Goal: Task Accomplishment & Management: Manage account settings

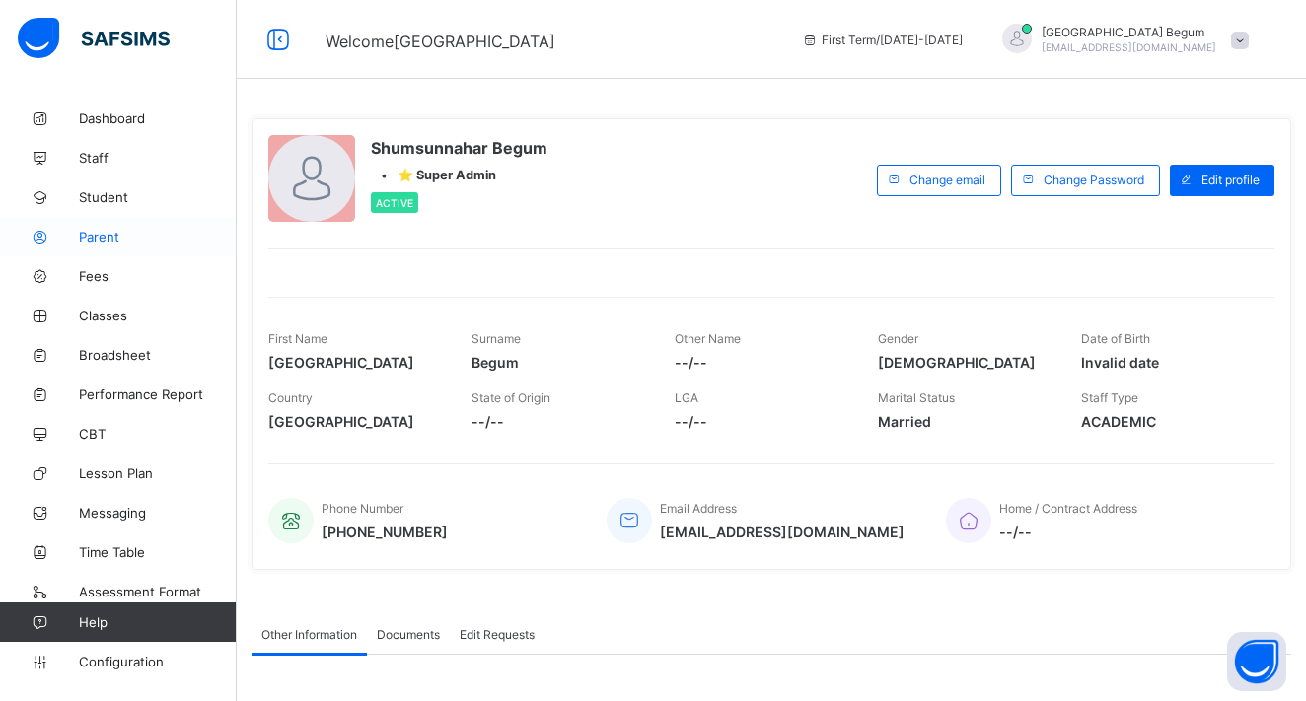
click at [122, 248] on link "Parent" at bounding box center [118, 236] width 237 height 39
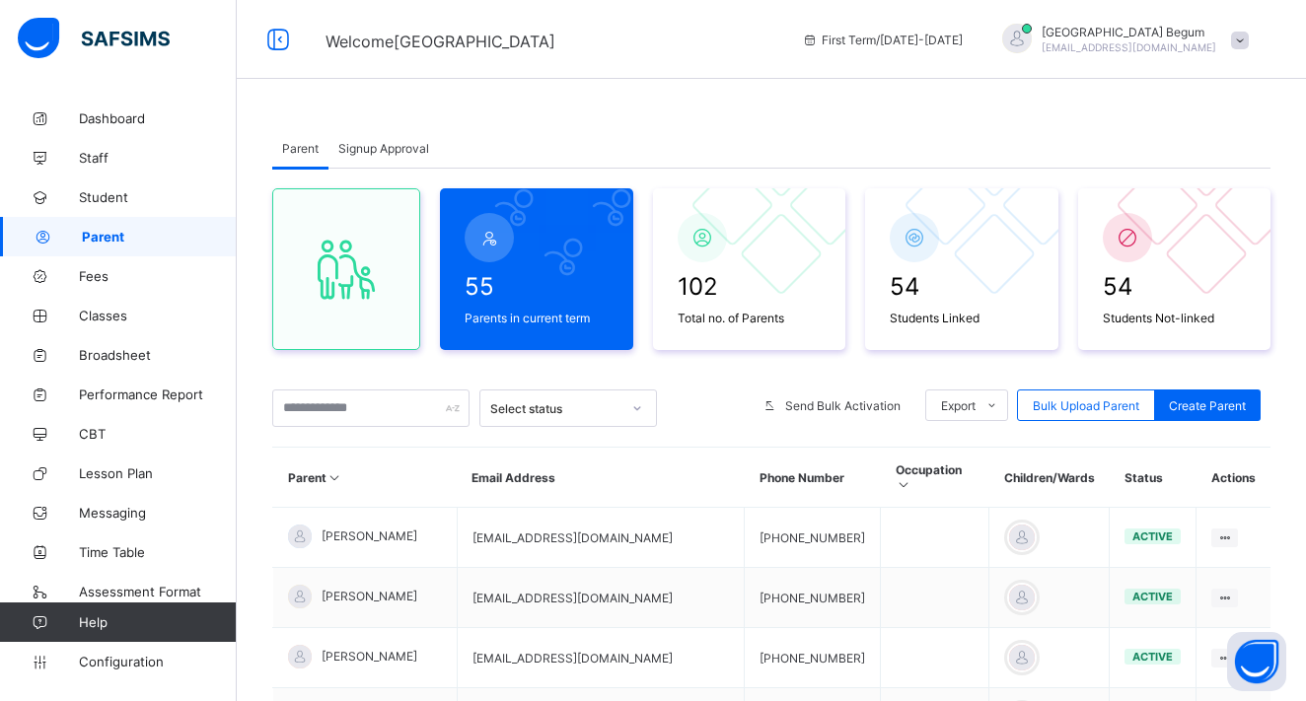
click at [375, 150] on span "Signup Approval" at bounding box center [383, 148] width 91 height 15
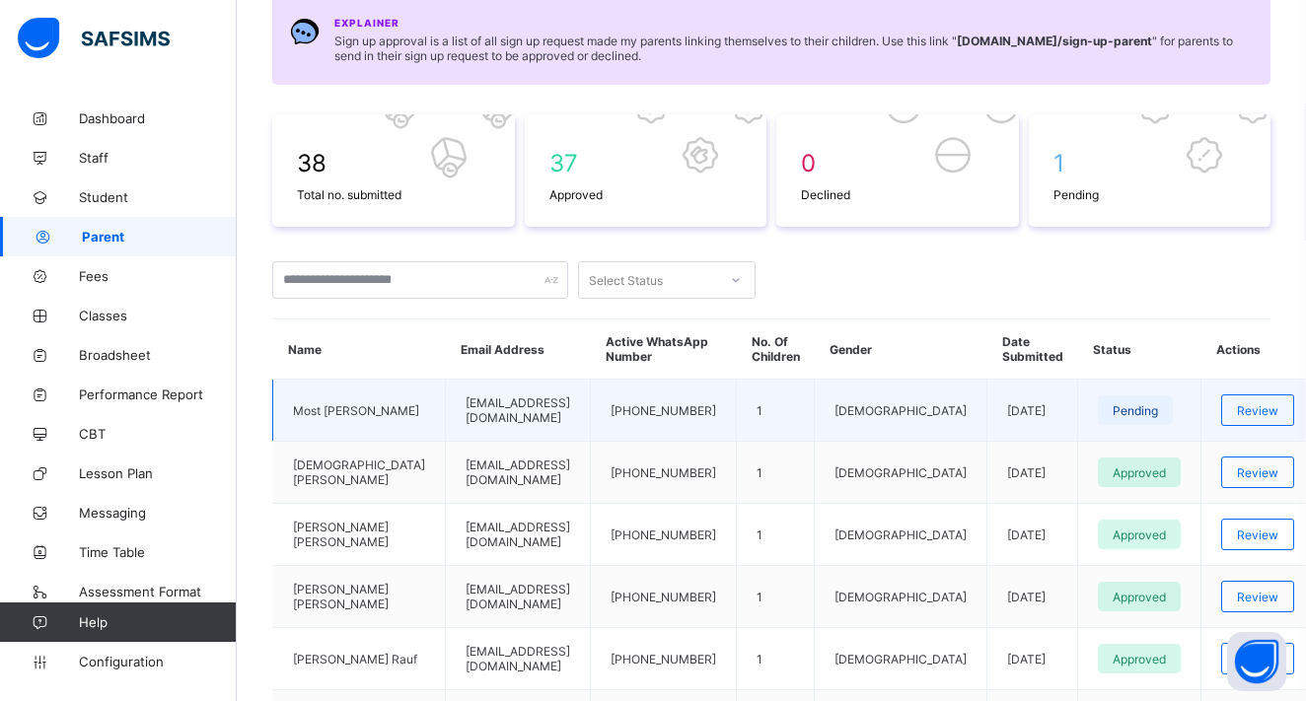
scroll to position [235, 0]
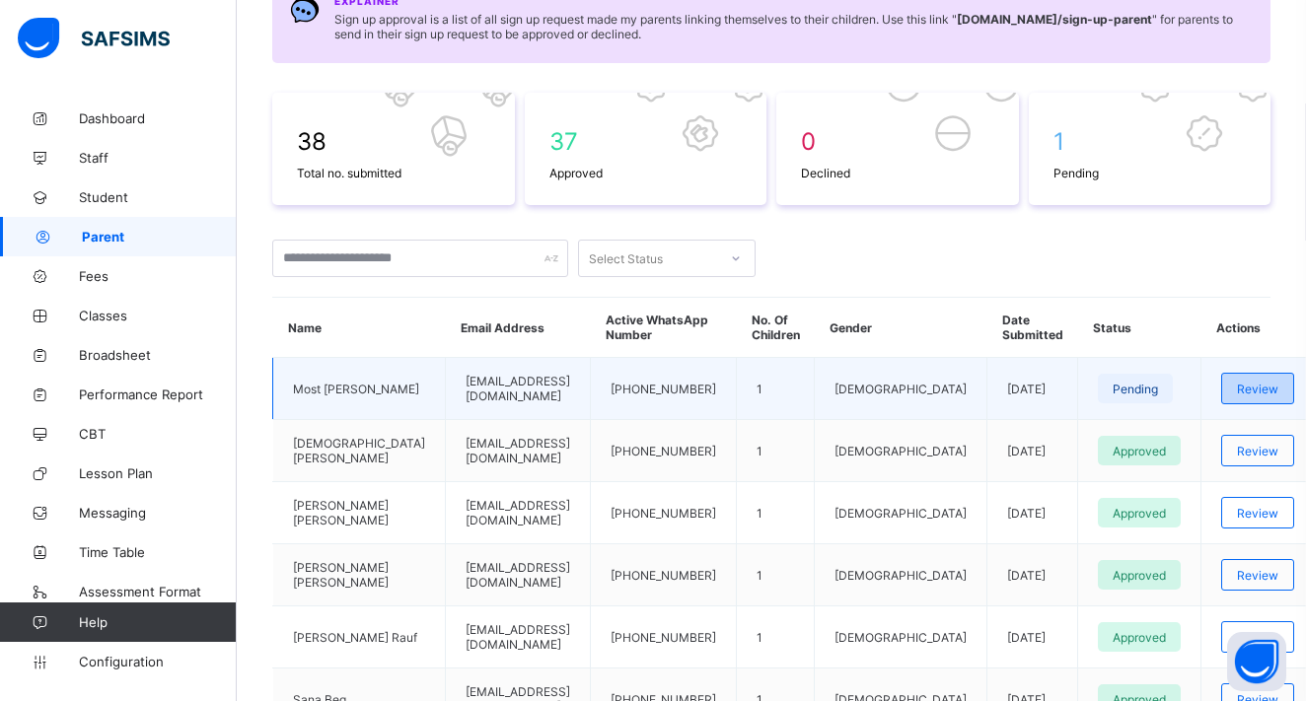
click at [1237, 397] on span "Review" at bounding box center [1257, 389] width 41 height 15
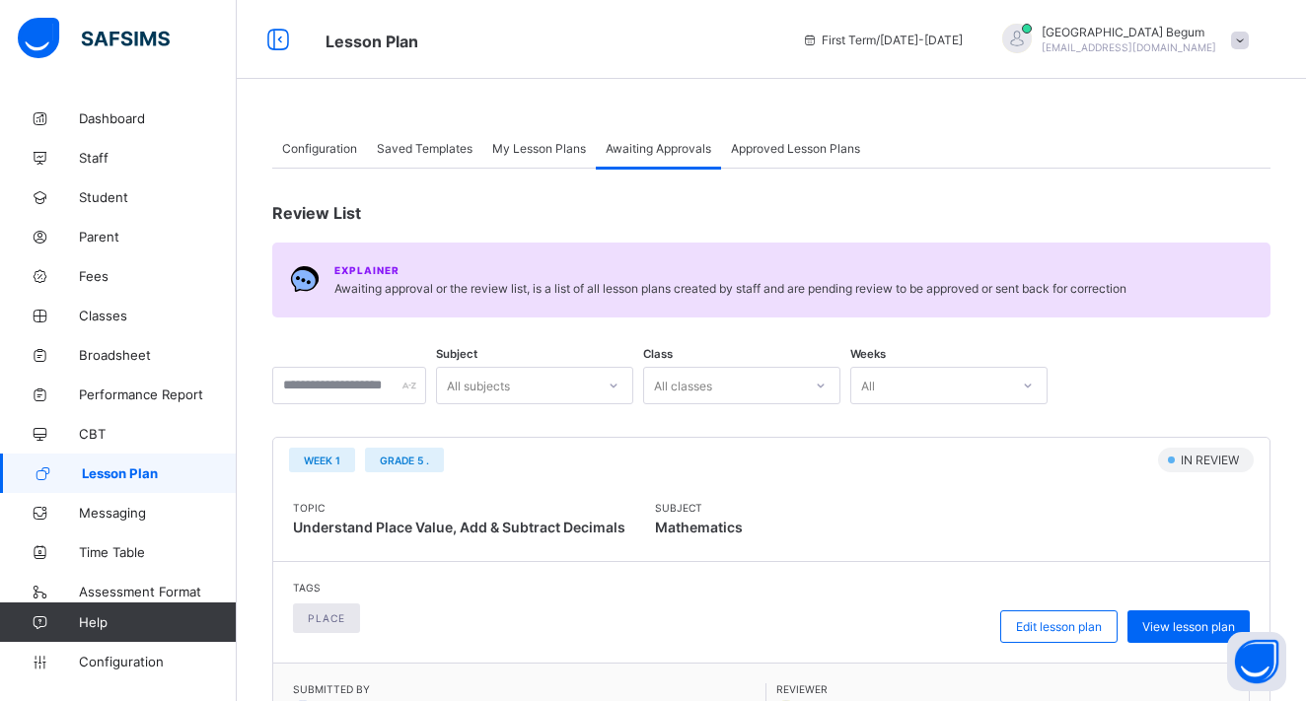
scroll to position [340, 0]
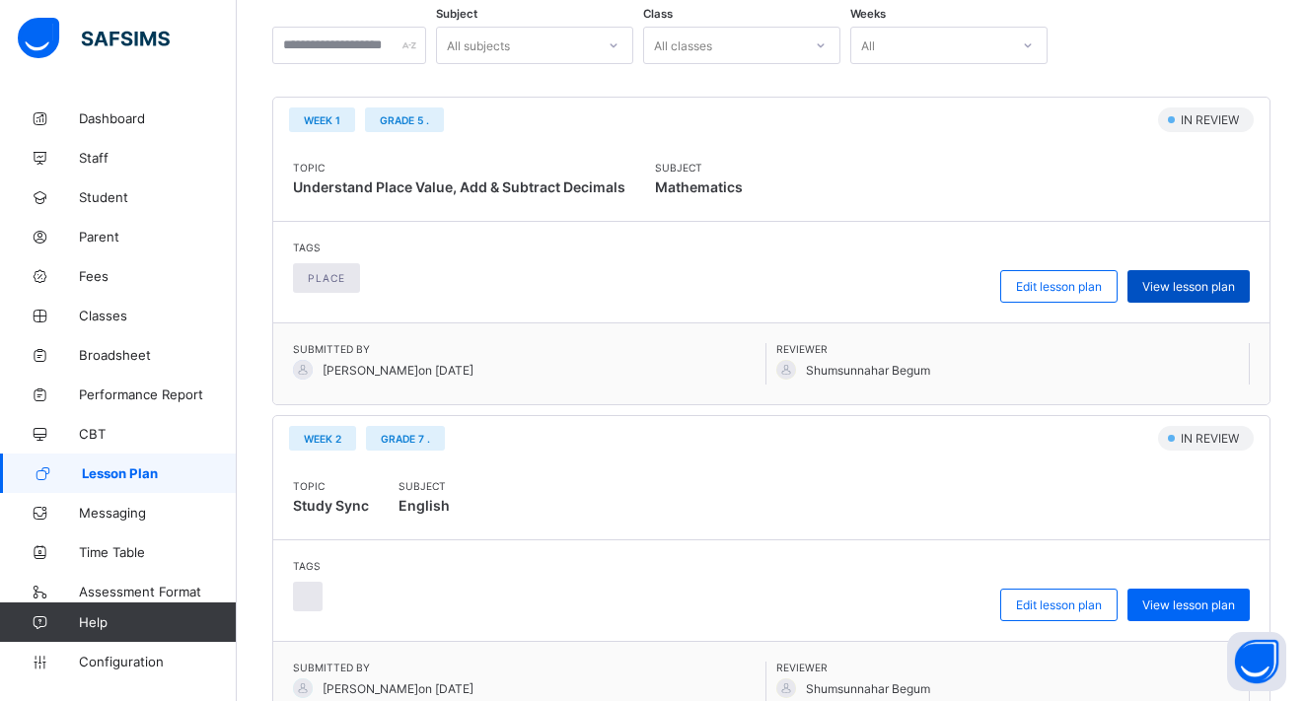
click at [1186, 285] on span "View lesson plan" at bounding box center [1189, 286] width 93 height 15
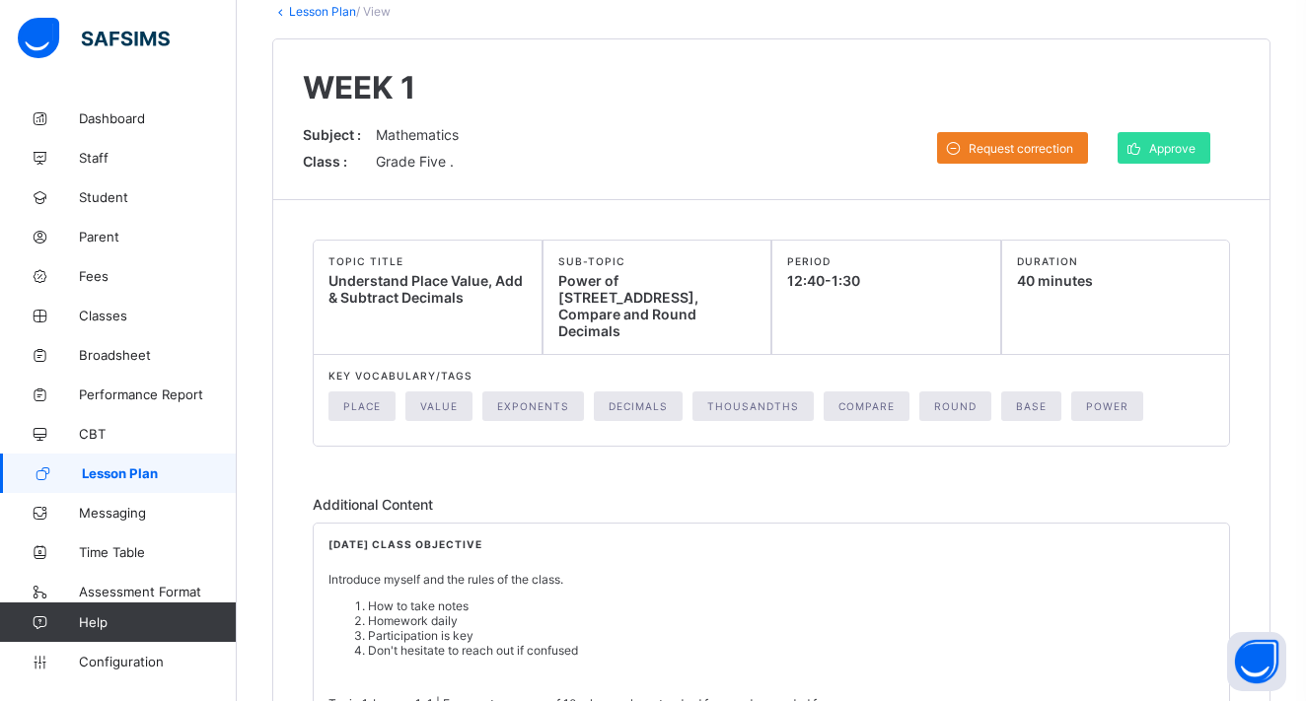
scroll to position [125, 0]
click at [1180, 154] on span "Approve" at bounding box center [1172, 147] width 46 height 15
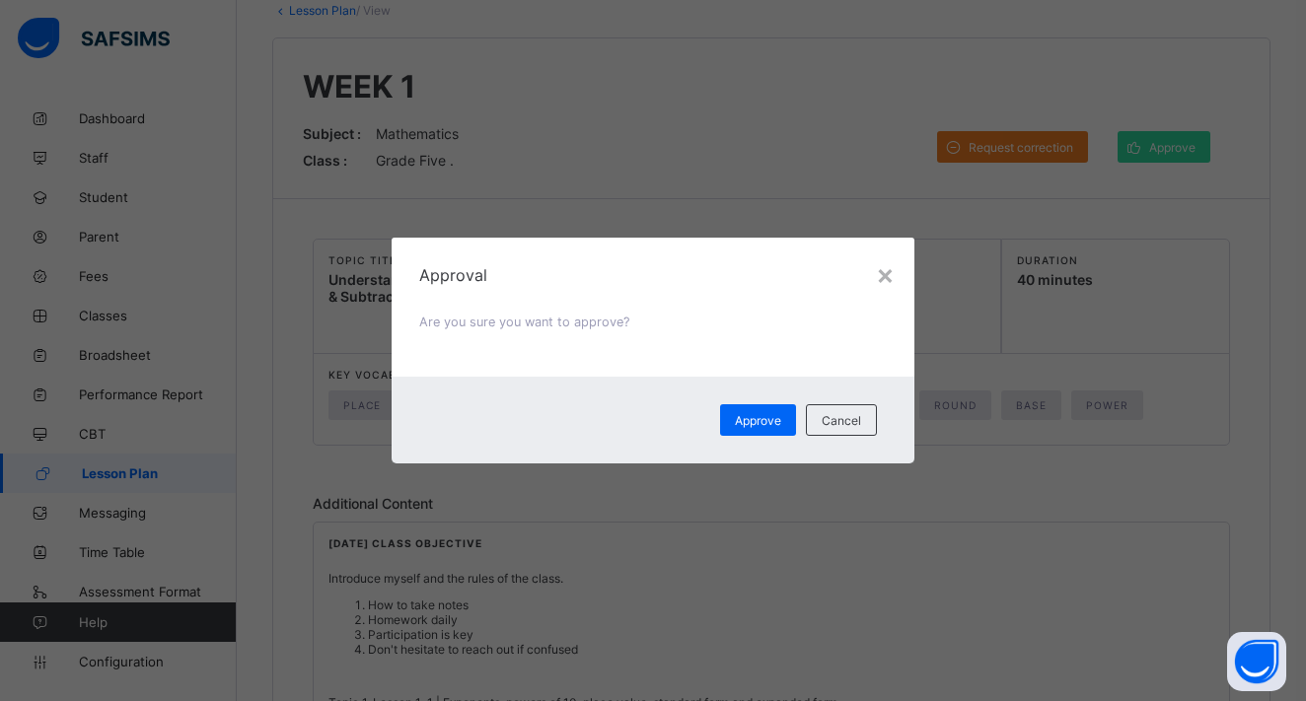
click at [897, 263] on div "Approval Are you sure you want to approve?" at bounding box center [653, 307] width 523 height 139
click at [896, 263] on div "Approval Are you sure you want to approve?" at bounding box center [653, 307] width 523 height 139
click at [892, 265] on div "×" at bounding box center [885, 275] width 19 height 34
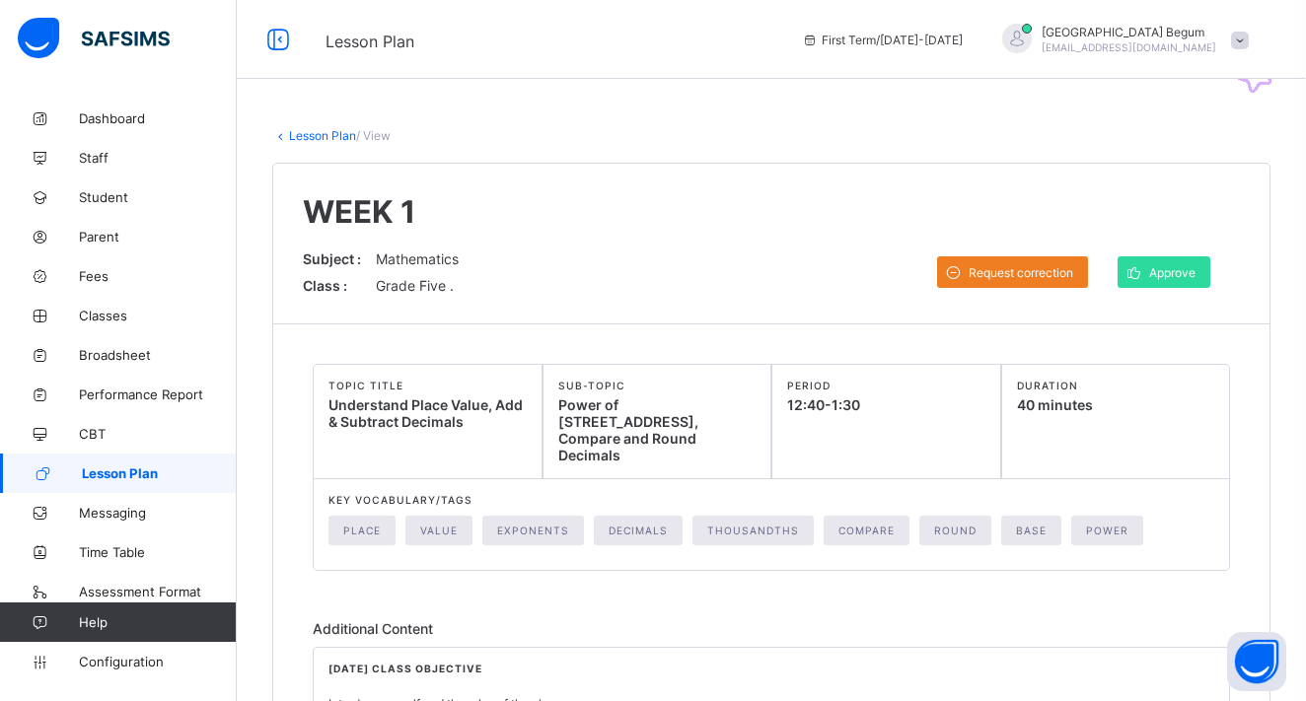
click at [1155, 259] on div "Subject : Mathematics Class : Grade Five . Request correction Approve Comments …" at bounding box center [771, 272] width 937 height 43
click at [1144, 278] on icon at bounding box center [1134, 272] width 21 height 19
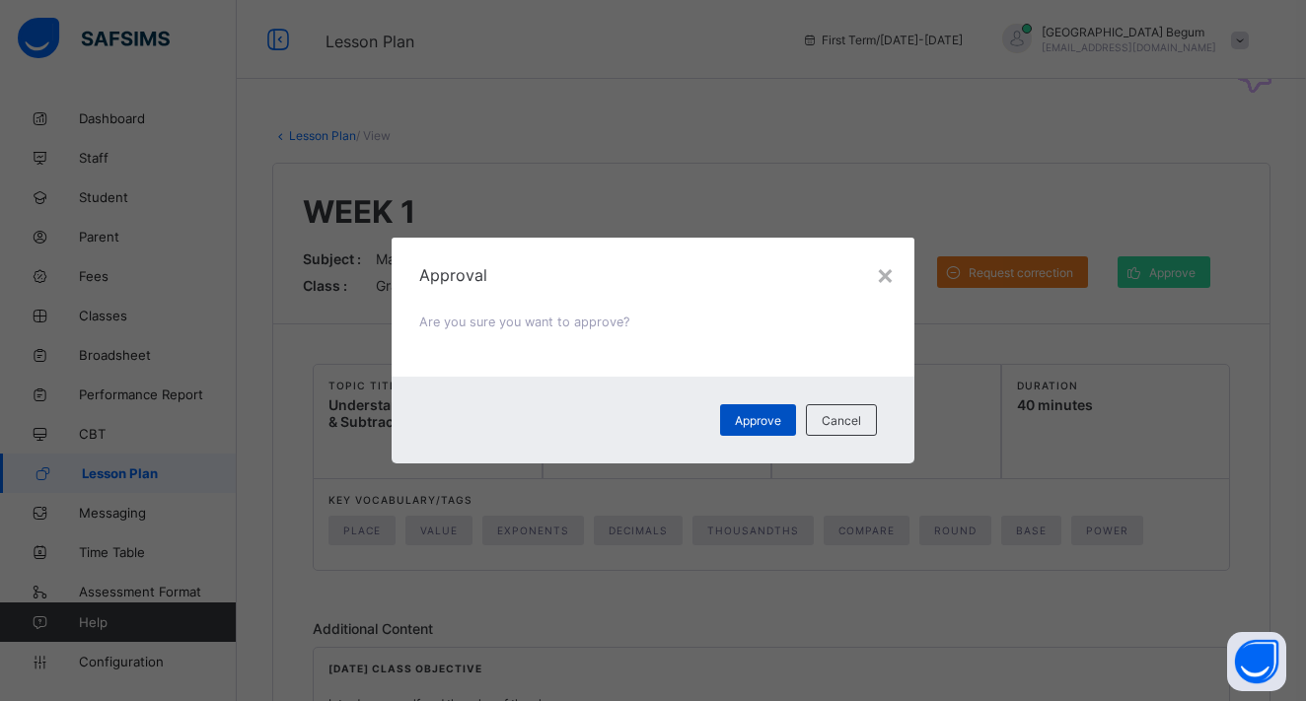
click at [765, 416] on span "Approve" at bounding box center [758, 420] width 46 height 15
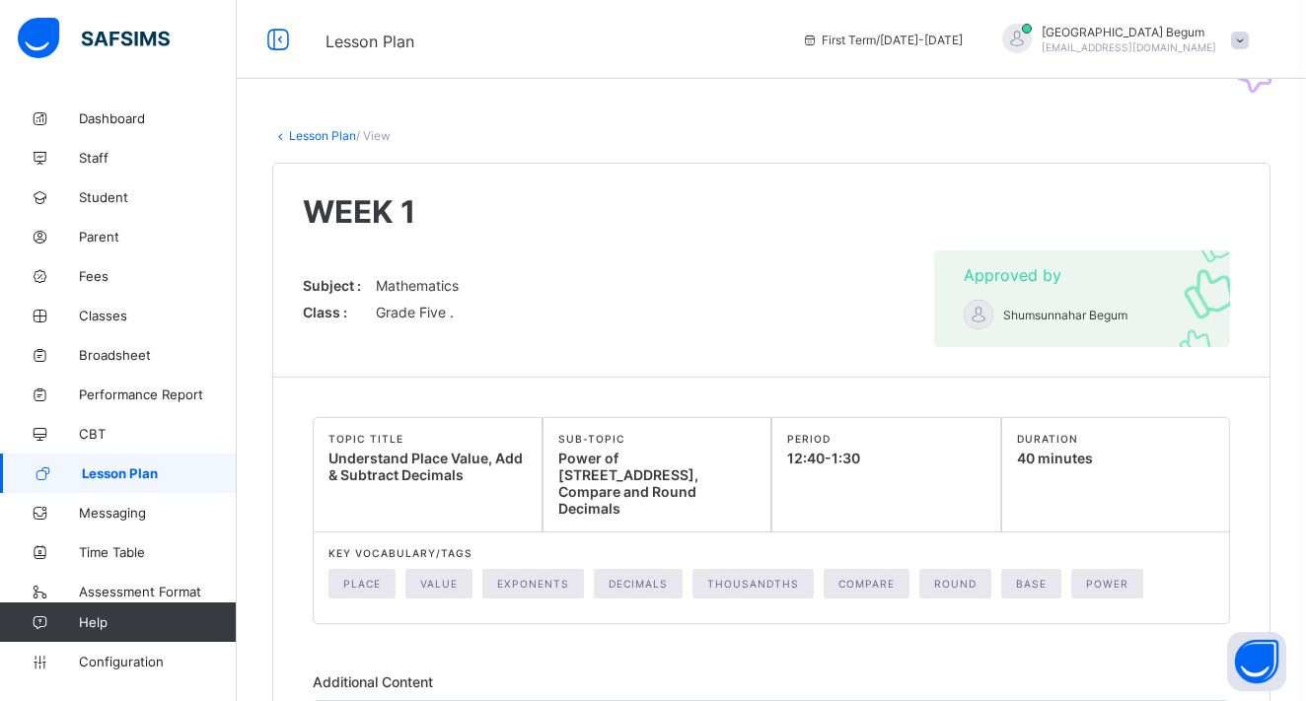
click at [311, 137] on link "Lesson Plan" at bounding box center [322, 135] width 67 height 15
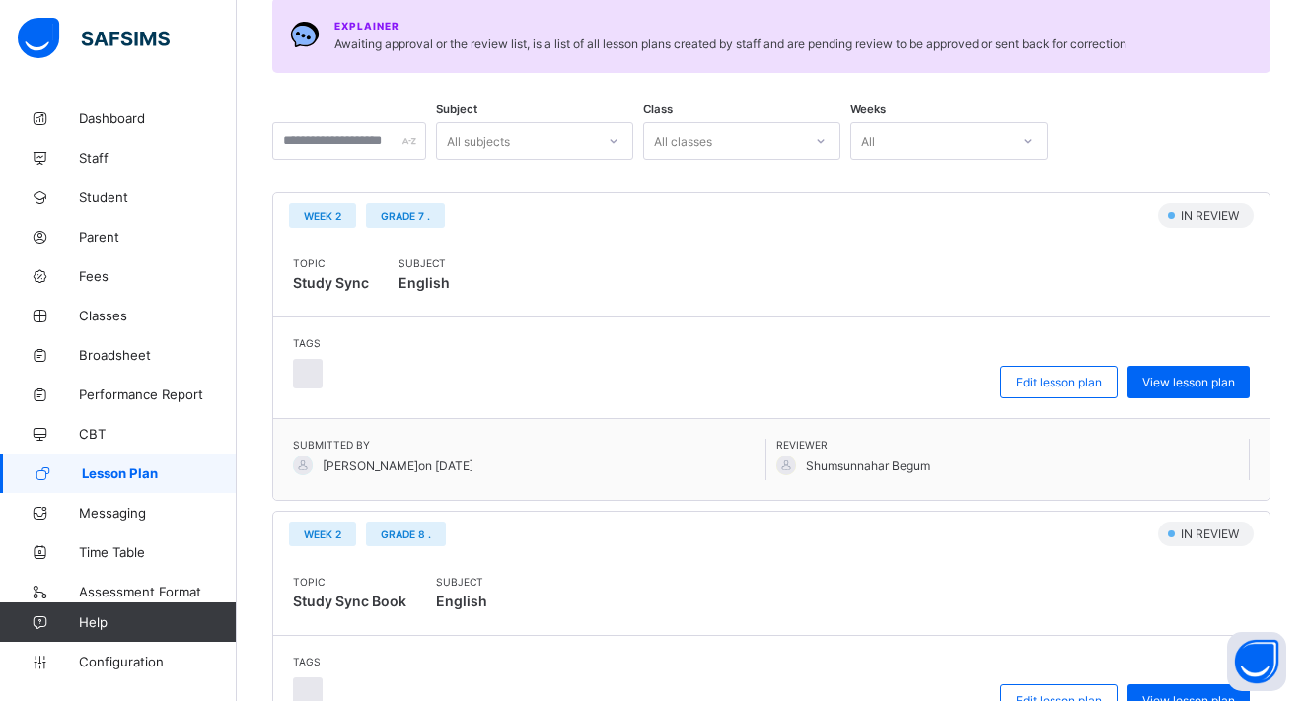
scroll to position [275, 0]
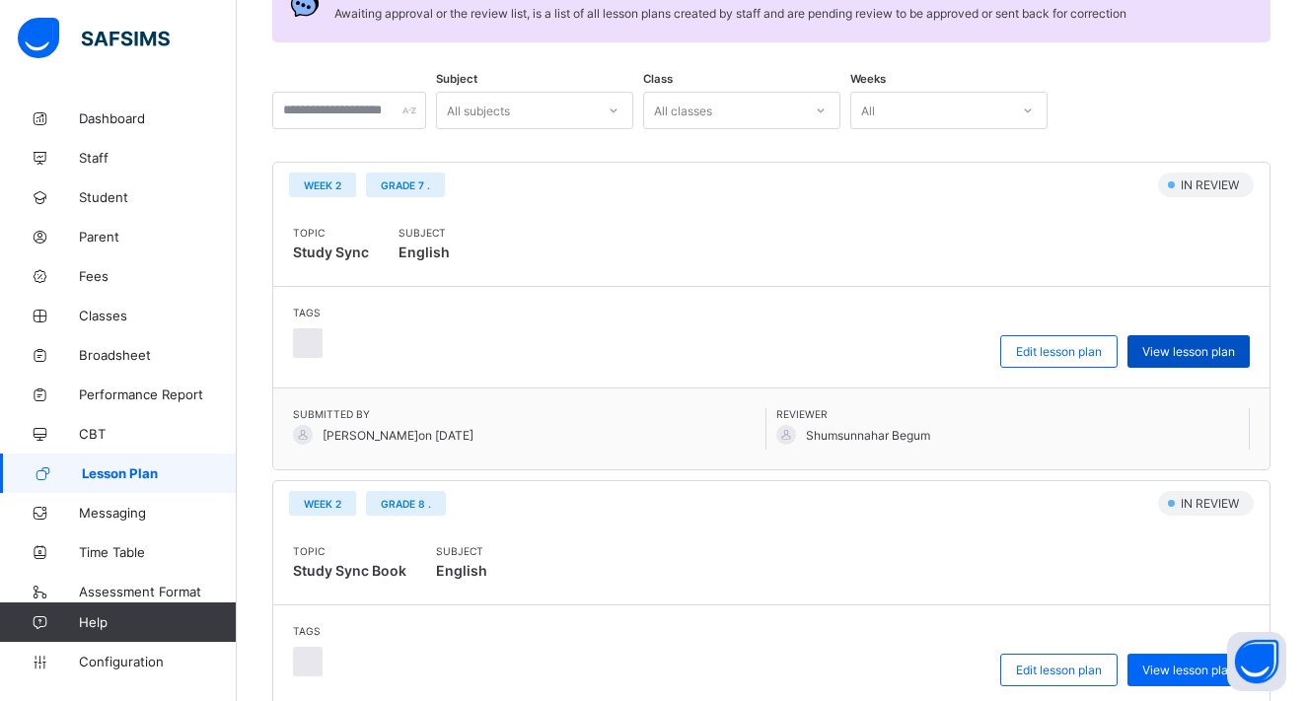
click at [1179, 352] on span "View lesson plan" at bounding box center [1189, 351] width 93 height 15
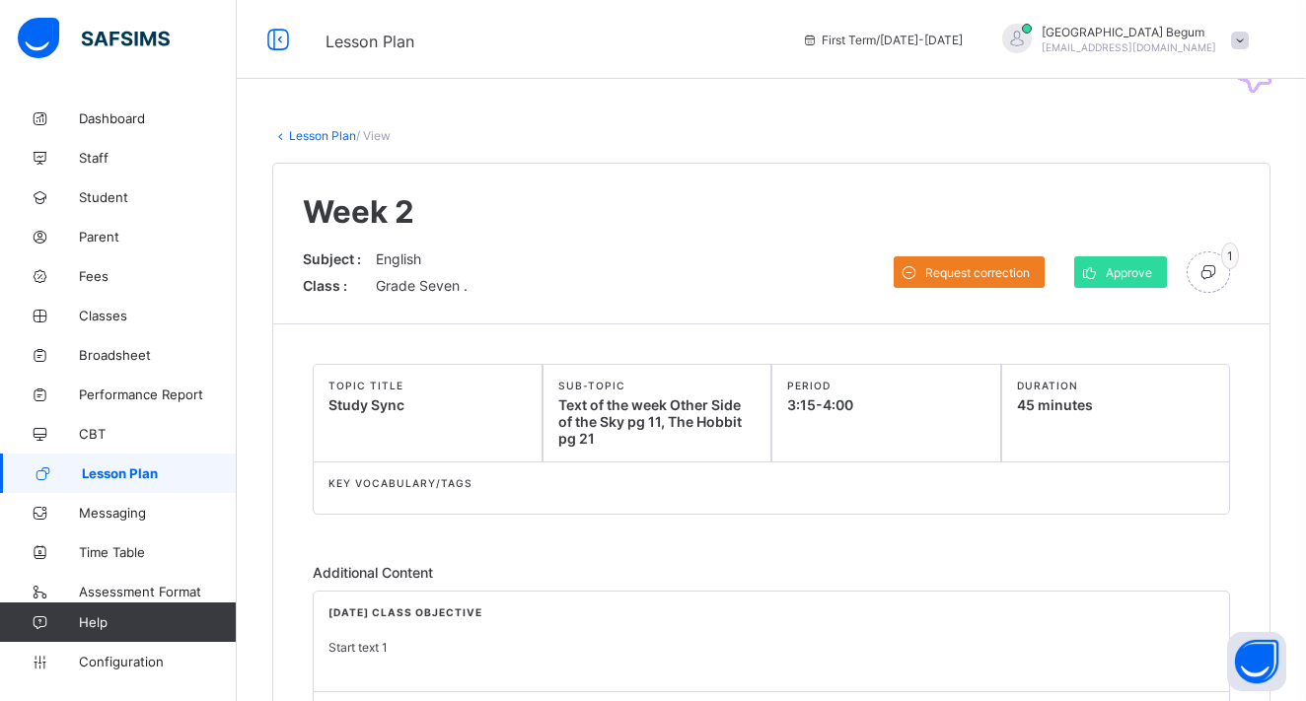
click at [327, 139] on link "Lesson Plan" at bounding box center [322, 135] width 67 height 15
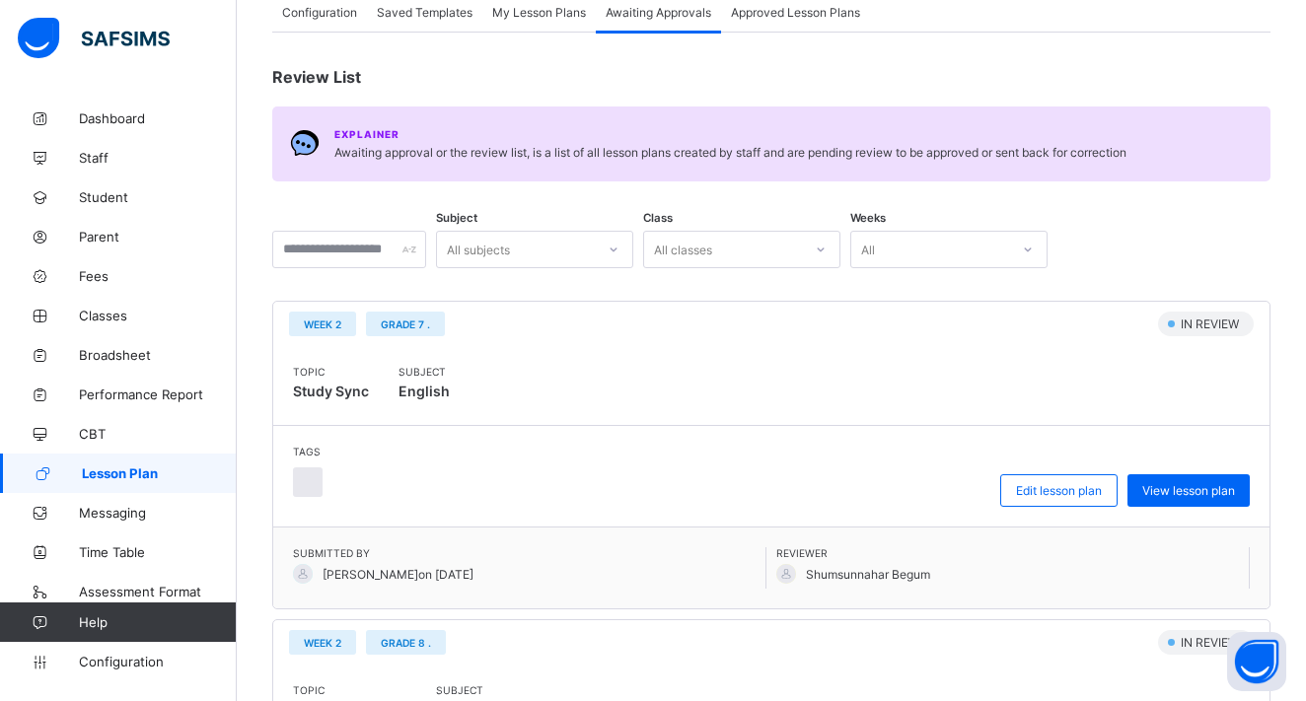
scroll to position [329, 0]
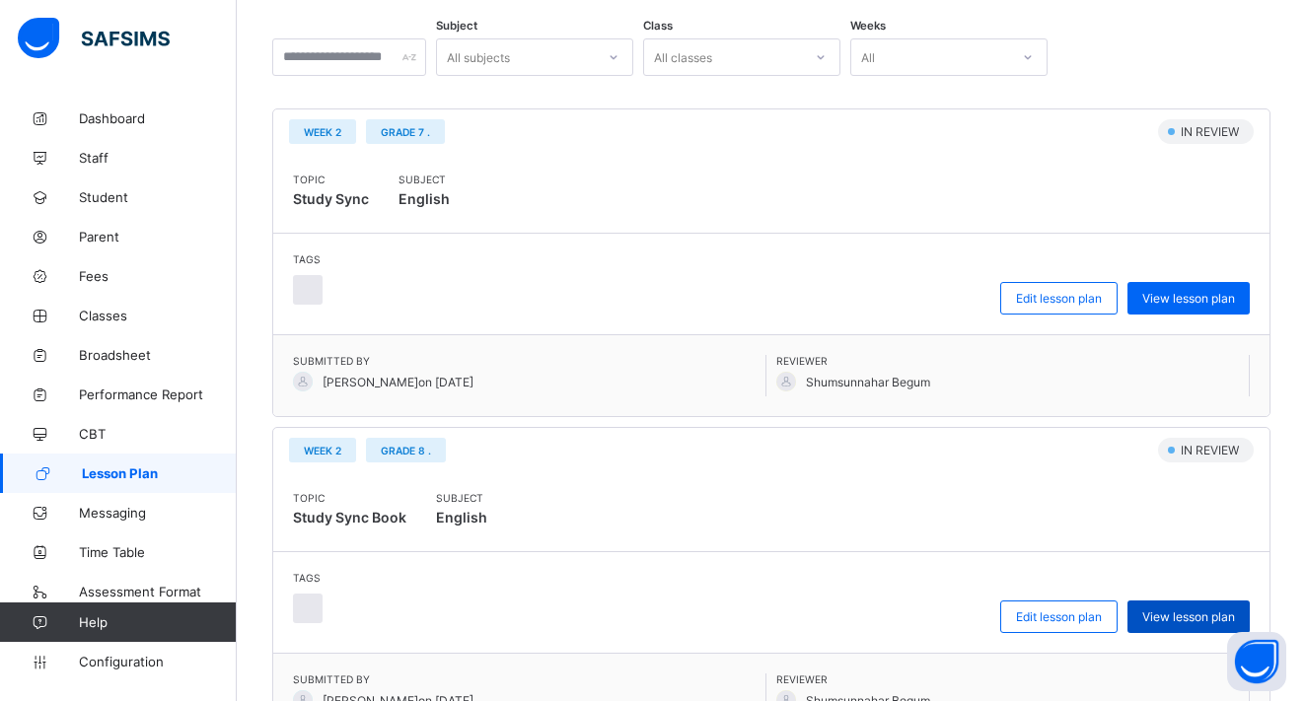
click at [1166, 614] on span "View lesson plan" at bounding box center [1189, 617] width 93 height 15
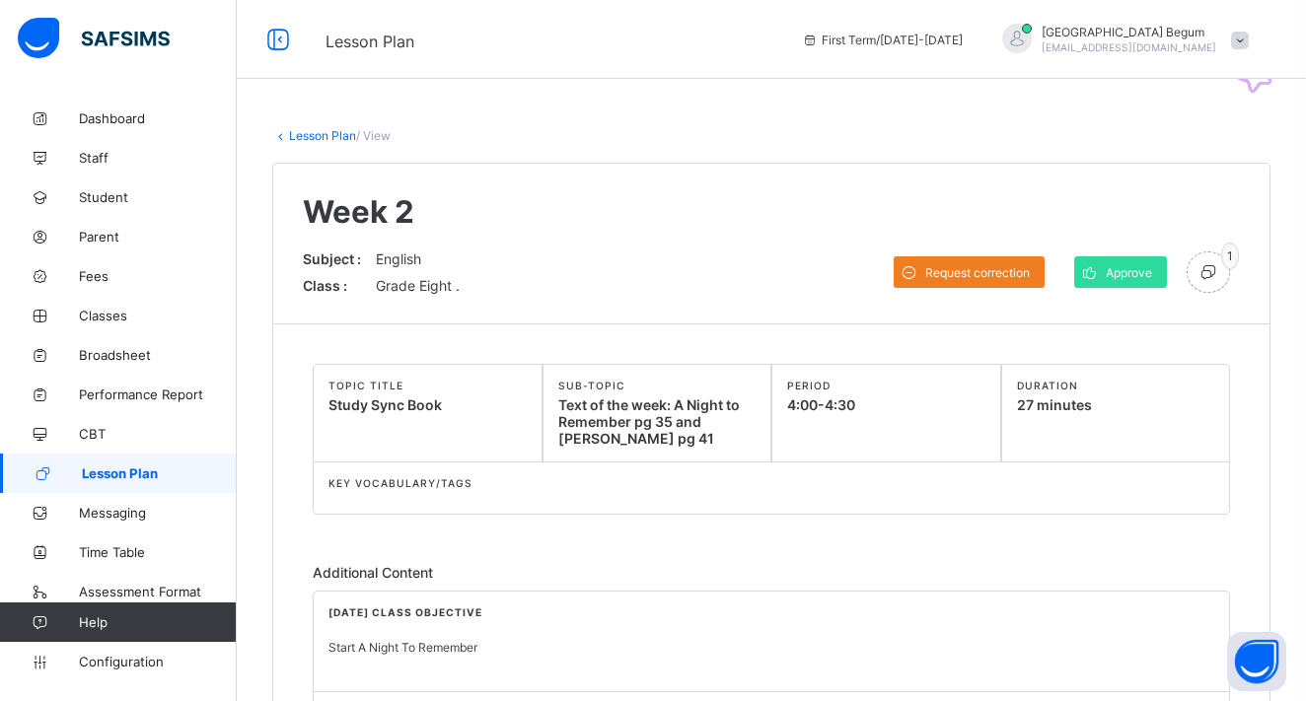
click at [326, 138] on link "Lesson Plan" at bounding box center [322, 135] width 67 height 15
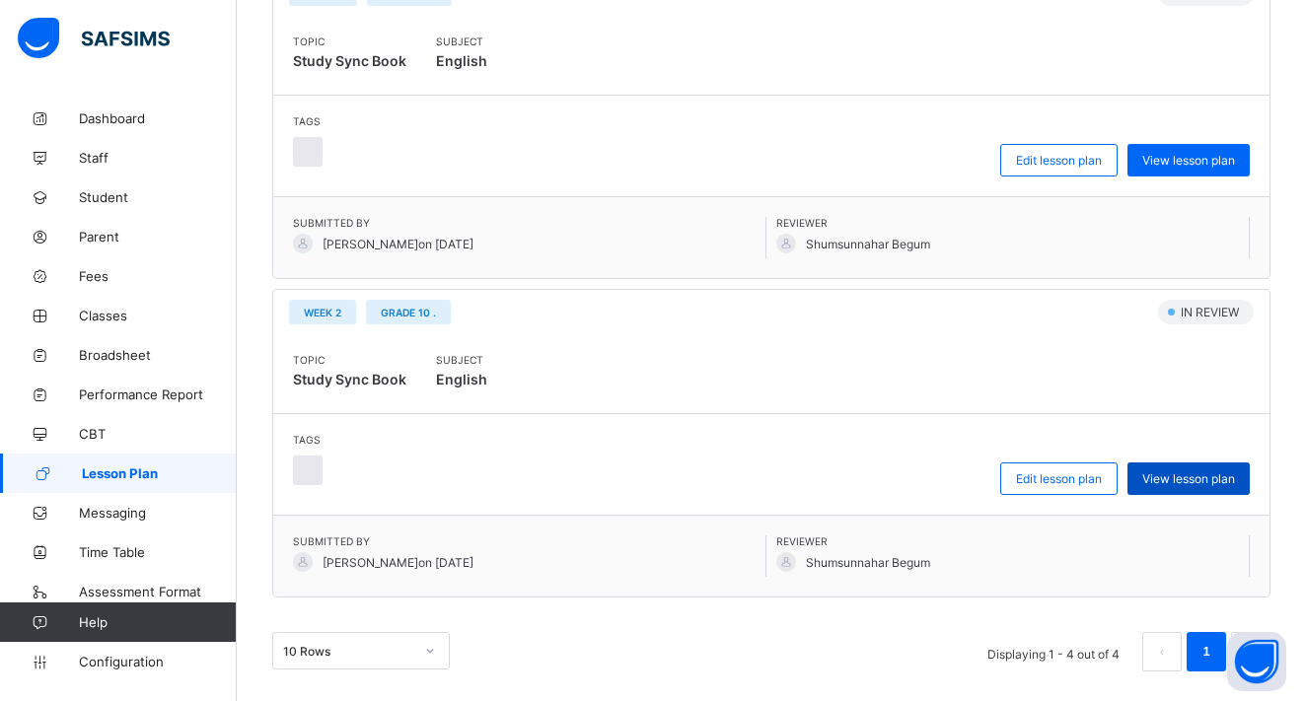
scroll to position [1104, 0]
click at [1203, 476] on span "View lesson plan" at bounding box center [1189, 479] width 93 height 15
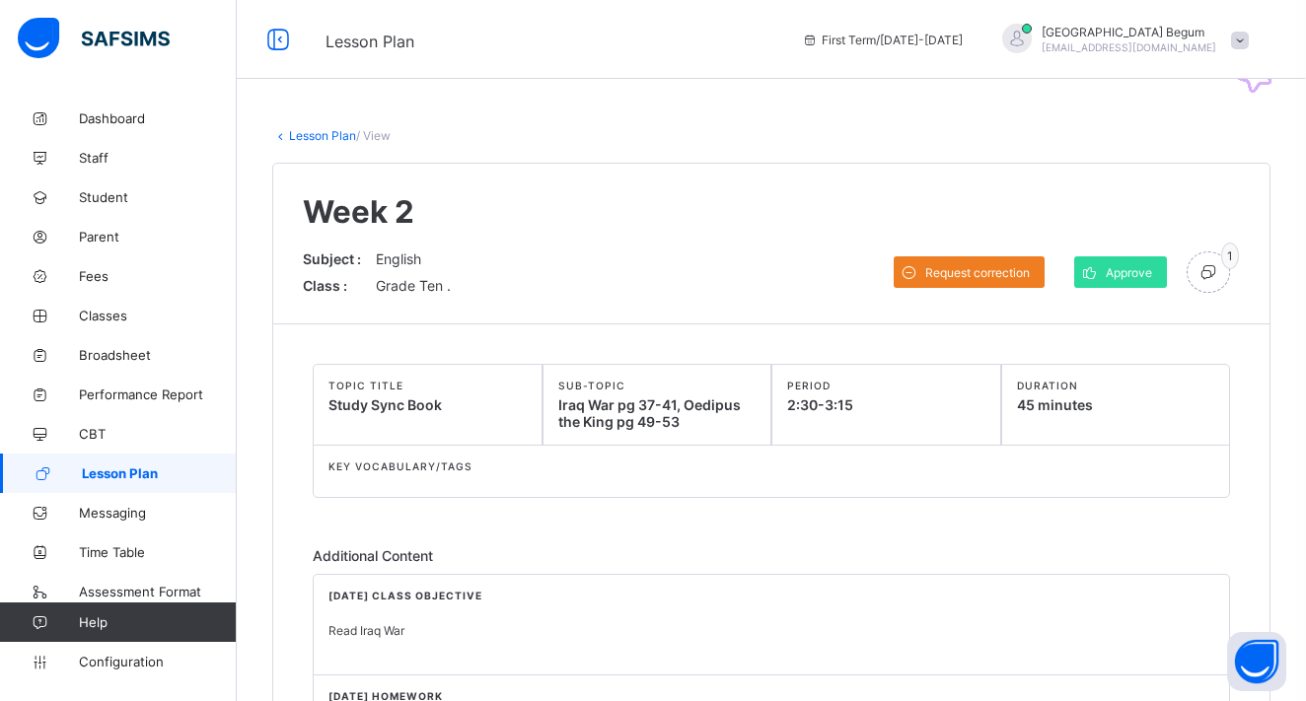
click at [314, 141] on link "Lesson Plan" at bounding box center [322, 135] width 67 height 15
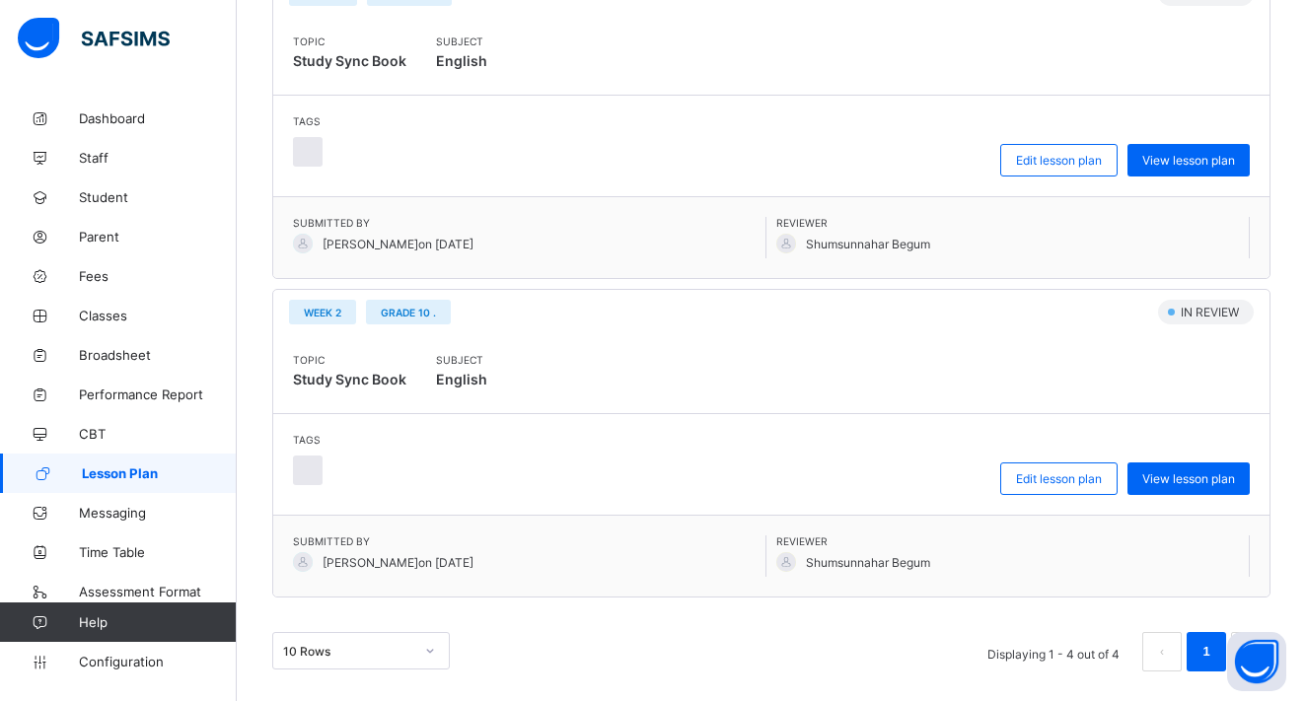
scroll to position [1104, 0]
